Goal: Task Accomplishment & Management: Complete application form

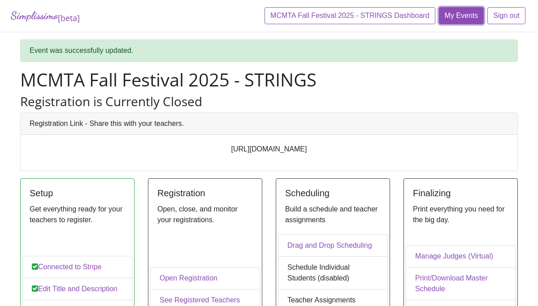
click at [460, 19] on link "My Events" at bounding box center [461, 15] width 45 height 17
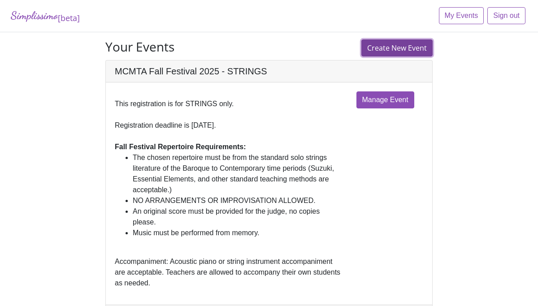
click at [400, 51] on link "Create New Event" at bounding box center [396, 47] width 71 height 17
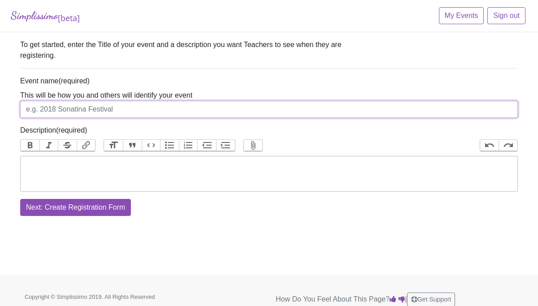
click at [214, 109] on input "Event name" at bounding box center [268, 109] width 497 height 17
type input "MCMTA Fall Festival - 2025 - VOICE"
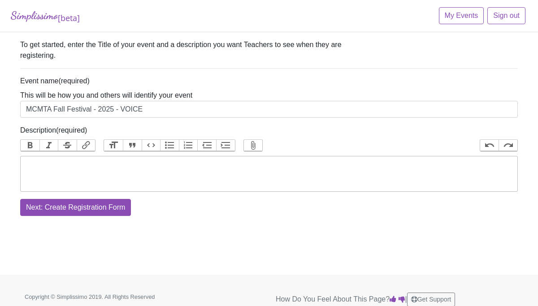
click at [95, 168] on trix-editor "Description" at bounding box center [268, 174] width 497 height 36
paste trix-editor "<div><strong>Fall Festival Repertoire Requirements:</strong></div><ol><li>The c…"
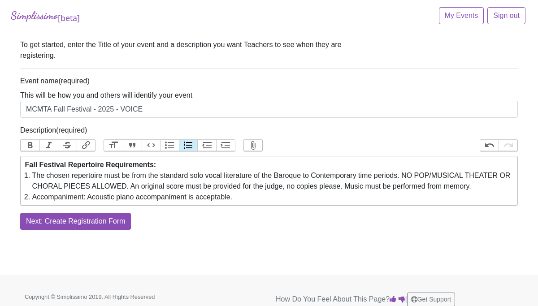
click at [23, 165] on trix-editor "Fall Festival Repertoire Requirements: The chosen repertoire must be from the s…" at bounding box center [268, 181] width 497 height 50
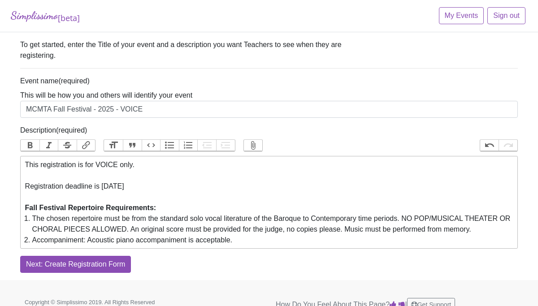
type trix-editor "<div>This registration is for VOICE only. <br><br>Registration deadline is Octo…"
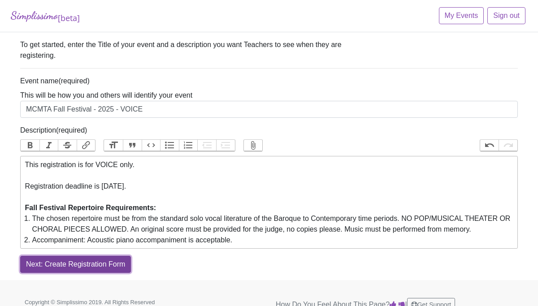
click at [113, 269] on input "Next: Create Registration Form" at bounding box center [75, 264] width 111 height 17
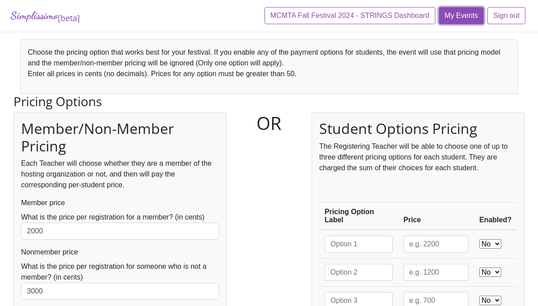
click at [442, 11] on link "My Events" at bounding box center [461, 15] width 45 height 17
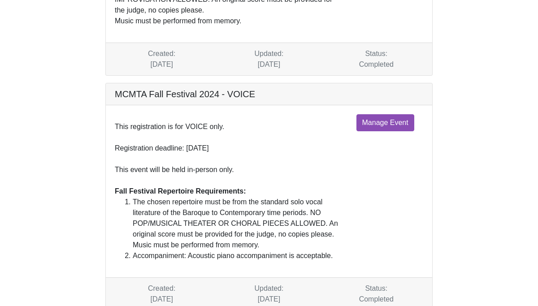
scroll to position [946, 0]
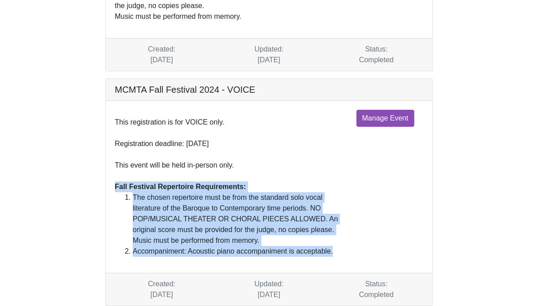
drag, startPoint x: 114, startPoint y: 163, endPoint x: 339, endPoint y: 228, distance: 234.1
click at [339, 228] on div "This registration is for VOICE only. Registration deadline: October 26, 2024 Th…" at bounding box center [229, 187] width 242 height 154
copy div "Fall Festival Repertoire Requirements: The chosen repertoire must be from the s…"
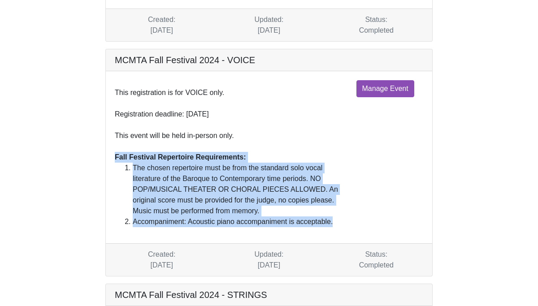
scroll to position [965, 0]
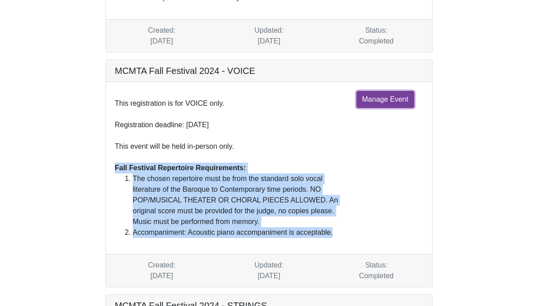
click at [387, 91] on link "Manage Event" at bounding box center [385, 99] width 58 height 17
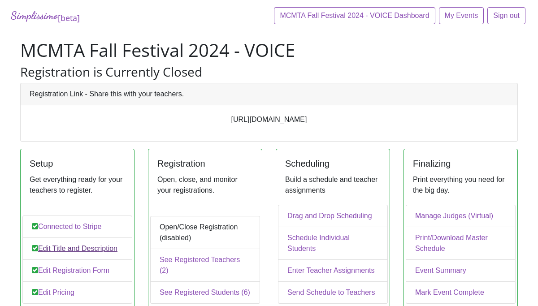
click at [98, 254] on link "Edit Title and Description" at bounding box center [77, 248] width 110 height 22
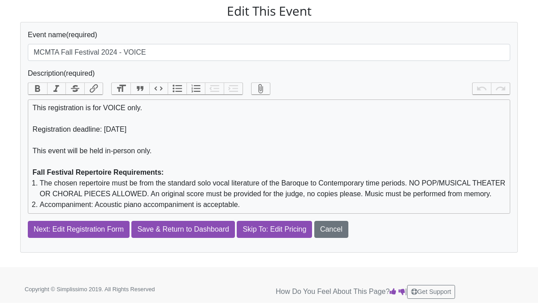
scroll to position [47, 0]
click at [343, 232] on link "Cancel" at bounding box center [331, 229] width 34 height 17
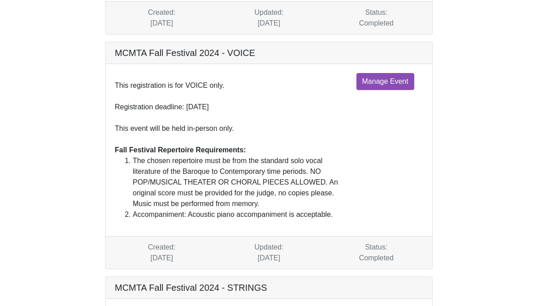
scroll to position [1203, 0]
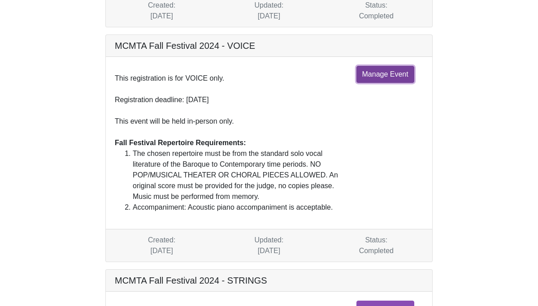
click at [371, 66] on link "Manage Event" at bounding box center [385, 74] width 58 height 17
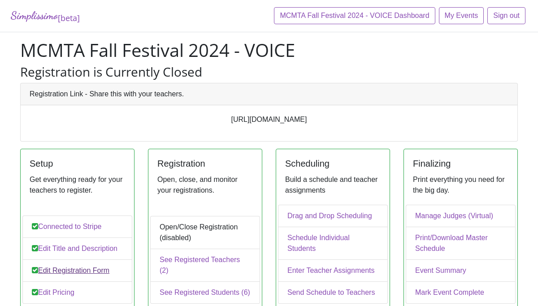
click at [88, 274] on link "Edit Registration Form" at bounding box center [77, 270] width 110 height 22
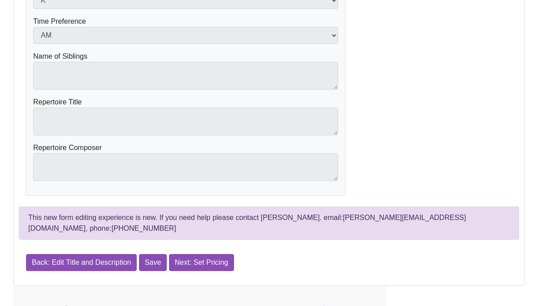
scroll to position [544, 0]
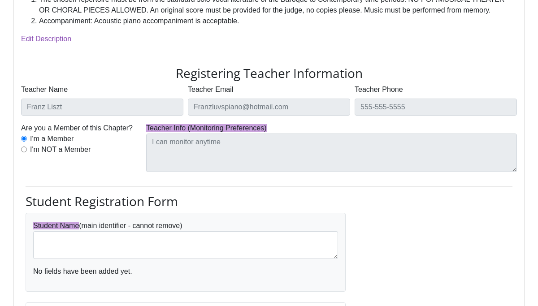
scroll to position [253, 0]
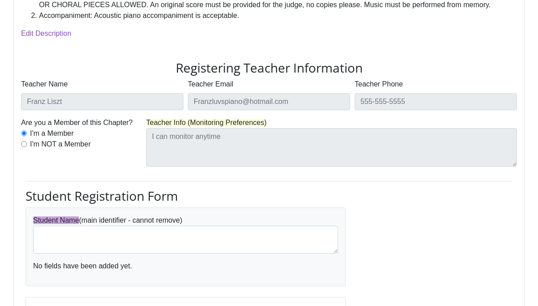
click at [228, 123] on span "Teacher Info (Monitoring Preferences)" at bounding box center [206, 123] width 121 height 8
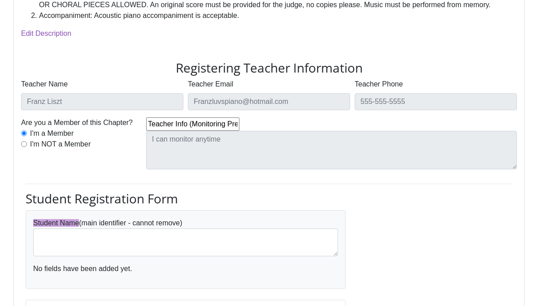
click at [194, 125] on input "Teacher Info (Monitoring Preferences)" at bounding box center [192, 123] width 93 height 13
type input "Teacher Monitoring Preferences - Specify AM or PM"
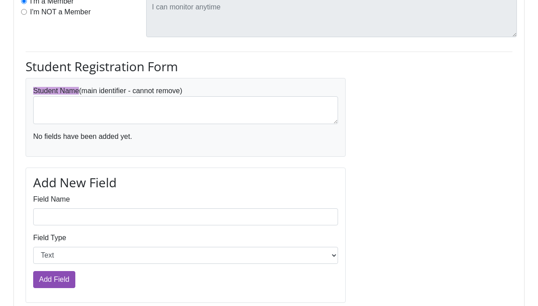
scroll to position [387, 0]
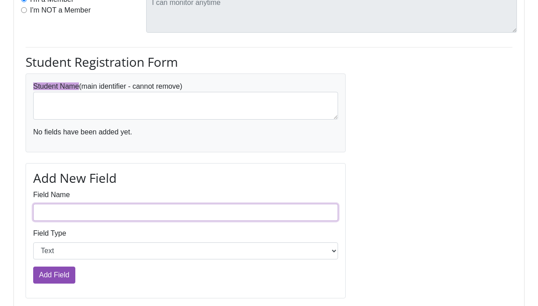
click at [185, 213] on input "Field Name" at bounding box center [185, 212] width 305 height 17
type input "Grade"
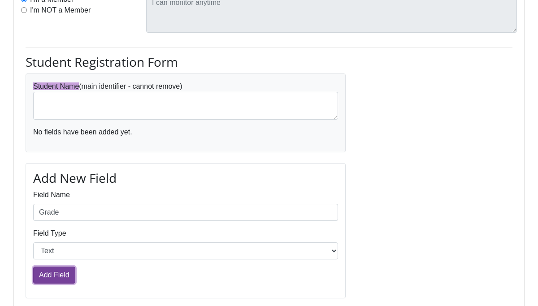
click at [49, 270] on input "Add Field" at bounding box center [54, 275] width 42 height 17
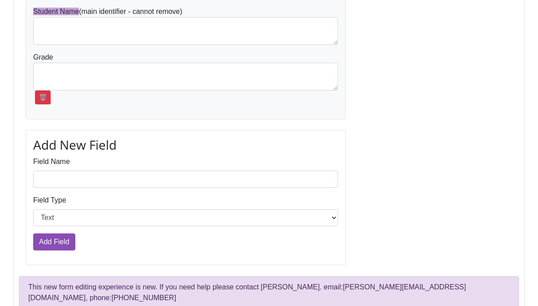
scroll to position [473, 0]
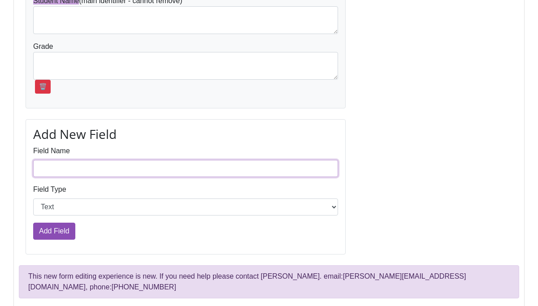
click at [92, 172] on input "Field Name" at bounding box center [185, 168] width 305 height 17
type input "Time Preference"
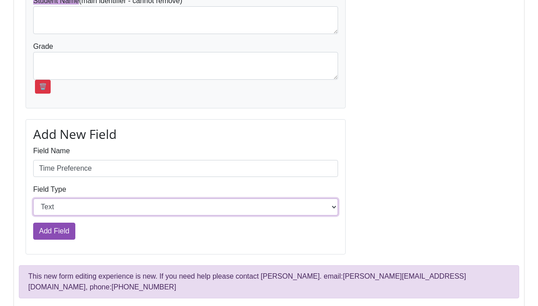
click at [104, 206] on select "Text Choices" at bounding box center [185, 207] width 305 height 17
select select "Option"
click at [33, 199] on select "Text Choices" at bounding box center [185, 207] width 305 height 17
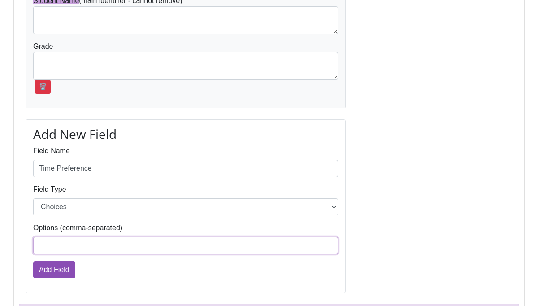
click at [82, 249] on input "Options (comma-separated)" at bounding box center [185, 245] width 305 height 17
type input "AM, PM"
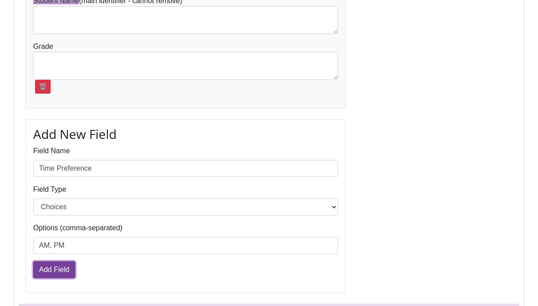
click at [61, 270] on input "Add Field" at bounding box center [54, 269] width 42 height 17
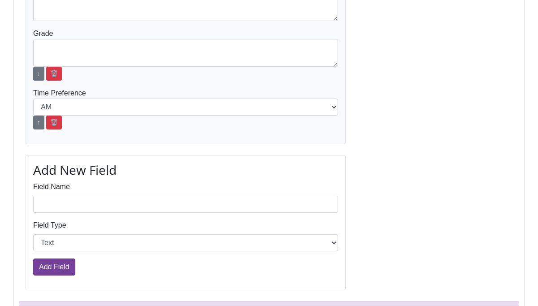
scroll to position [491, 0]
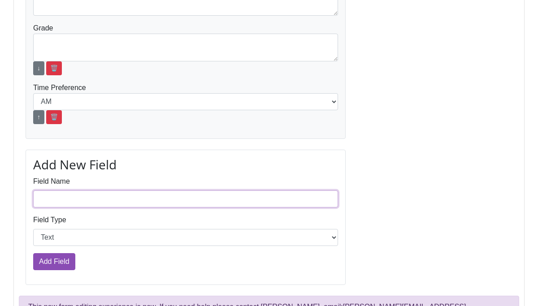
click at [68, 198] on input "Field Name" at bounding box center [185, 198] width 305 height 17
type input "Sibling(s)"
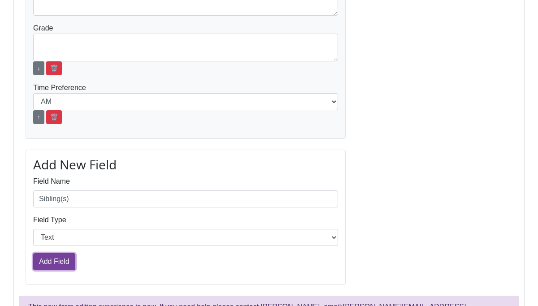
click at [48, 263] on input "Add Field" at bounding box center [54, 261] width 42 height 17
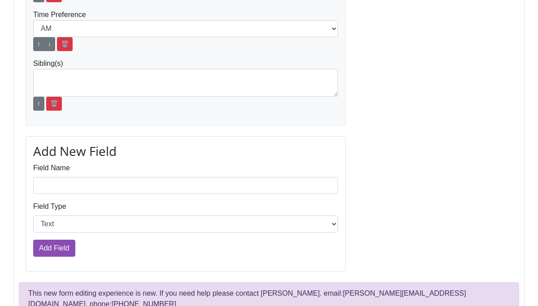
scroll to position [555, 0]
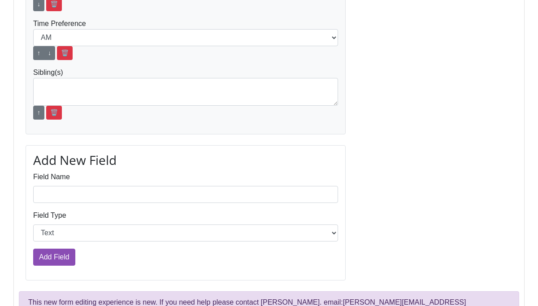
click at [56, 76] on div "Sibling(s) ↑ 🗑️" at bounding box center [185, 93] width 305 height 52
click at [56, 110] on link "🗑️" at bounding box center [54, 113] width 16 height 14
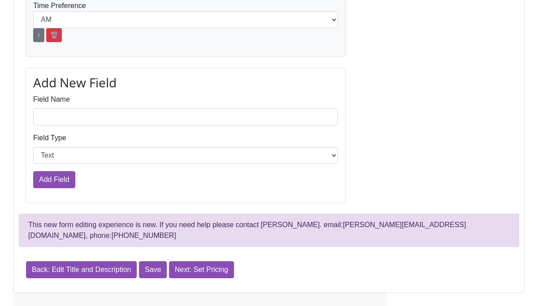
scroll to position [574, 0]
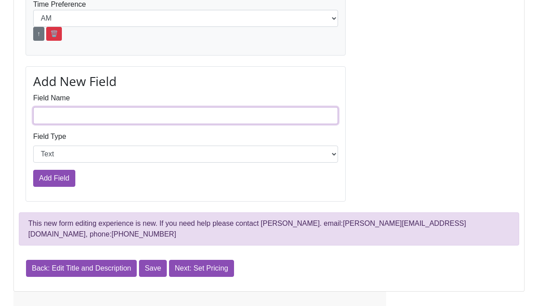
click at [116, 110] on input "Field Name" at bounding box center [185, 115] width 305 height 17
type input "Name of Sibling(s):"
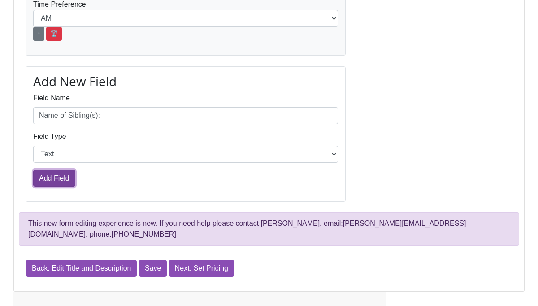
click at [61, 184] on input "Add Field" at bounding box center [54, 178] width 42 height 17
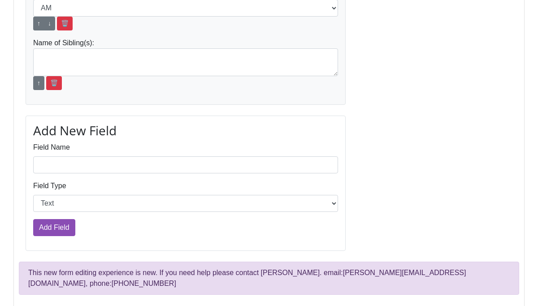
scroll to position [620, 0]
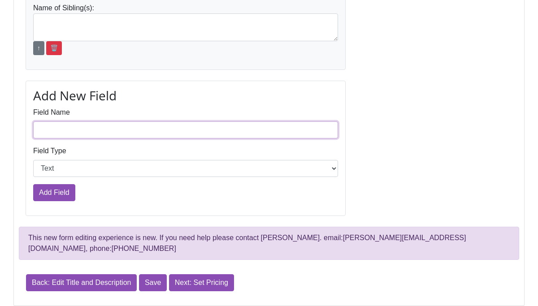
click at [152, 126] on input "Field Name" at bounding box center [185, 129] width 305 height 17
type input "e"
type input "Repertoire Title & Composer"
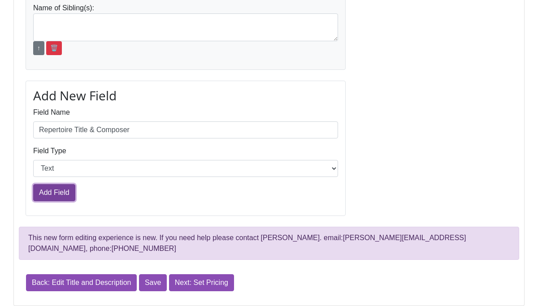
click at [48, 197] on input "Add Field" at bounding box center [54, 192] width 42 height 17
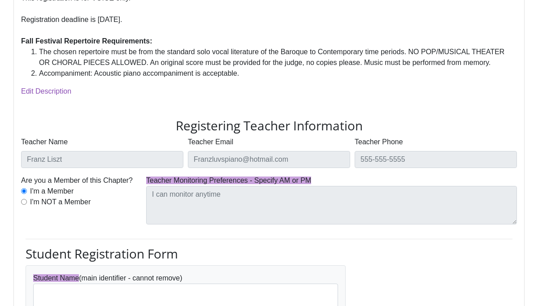
scroll to position [209, 0]
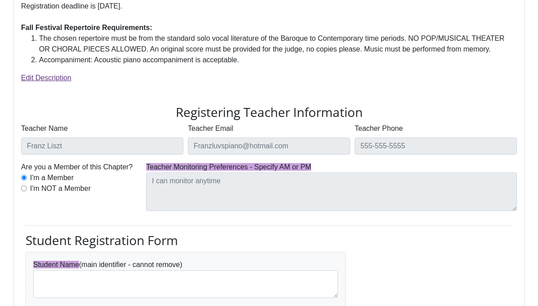
click at [56, 76] on link "Edit Description" at bounding box center [46, 78] width 50 height 8
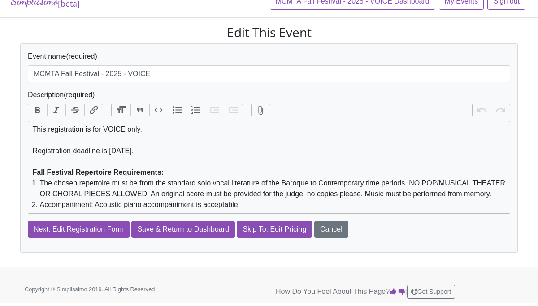
scroll to position [23, 0]
click at [418, 178] on li "The chosen repertoire must be from the standard solo vocal literature of the Ba…" at bounding box center [273, 189] width 466 height 22
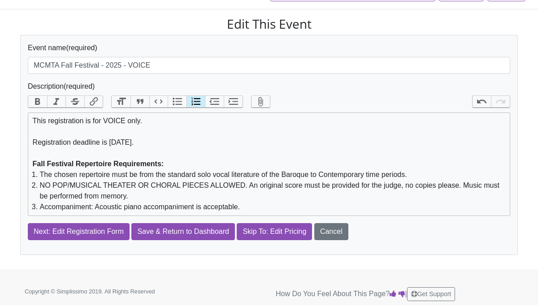
click at [241, 187] on li "NO POP/MUSICAL THEATER OR CHORAL PIECES ALLOWED. An original score must be prov…" at bounding box center [273, 191] width 466 height 22
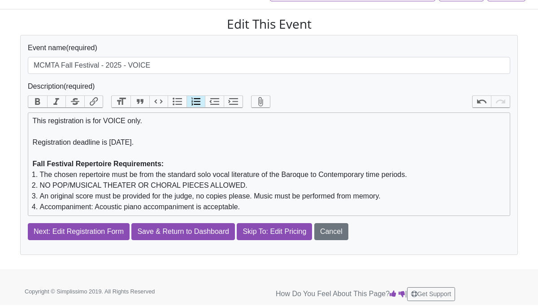
click at [259, 196] on li "An original score must be provided for the judge, no copies please. Music must …" at bounding box center [273, 196] width 466 height 11
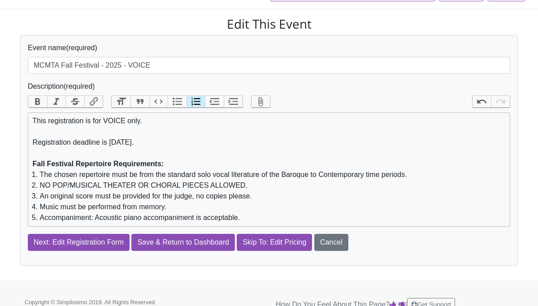
click at [41, 175] on li "The chosen repertoire must be from the standard solo vocal literature of the Ba…" at bounding box center [273, 174] width 466 height 11
click at [180, 100] on button "Bullets" at bounding box center [177, 102] width 19 height 12
click at [41, 188] on li "NO POP/MUSICAL THEATER OR CHORAL PIECES ALLOWED." at bounding box center [273, 185] width 466 height 11
click at [177, 99] on button "Bullets" at bounding box center [177, 102] width 19 height 12
click at [40, 198] on li "An original score must be provided for the judge, no copies please." at bounding box center [273, 196] width 466 height 11
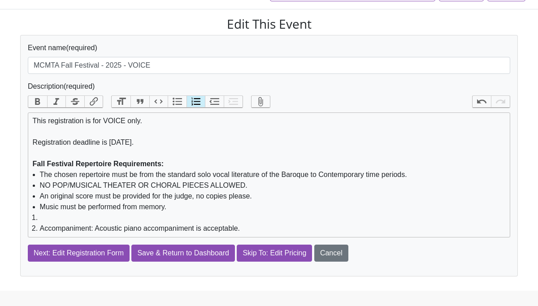
type trix-editor "<div>This registration is for VOICE only. <br><br>Registration deadline is [DAT…"
